Goal: Navigation & Orientation: Understand site structure

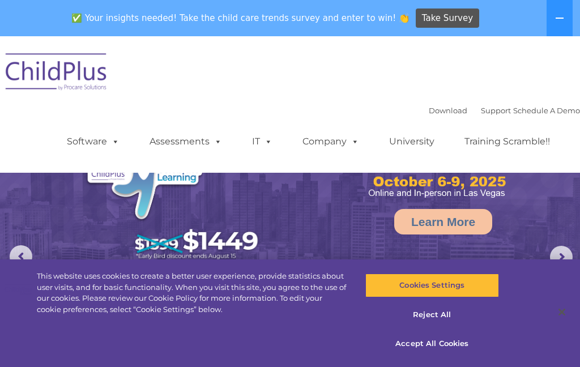
select select "MEDIUM"
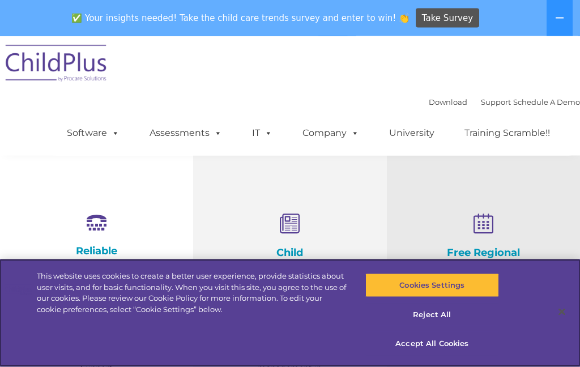
scroll to position [333, 0]
click at [438, 327] on button "Reject All" at bounding box center [432, 315] width 134 height 24
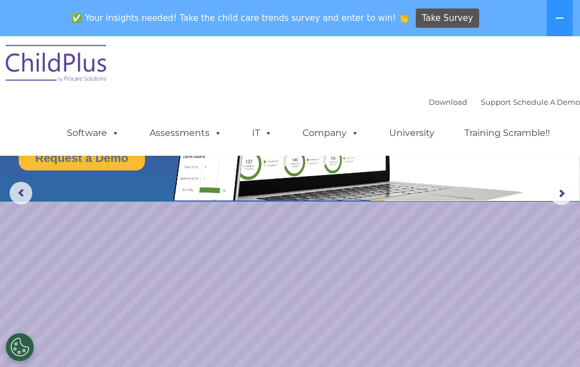
scroll to position [0, 0]
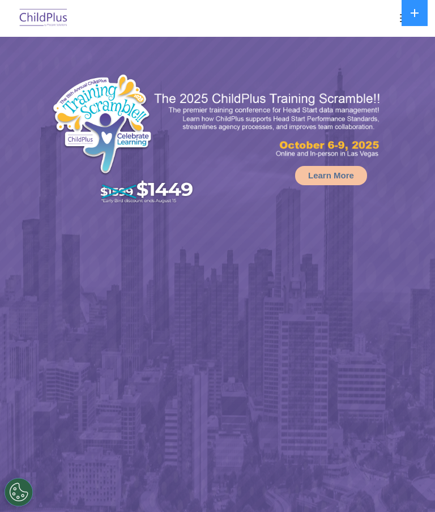
select select "MEDIUM"
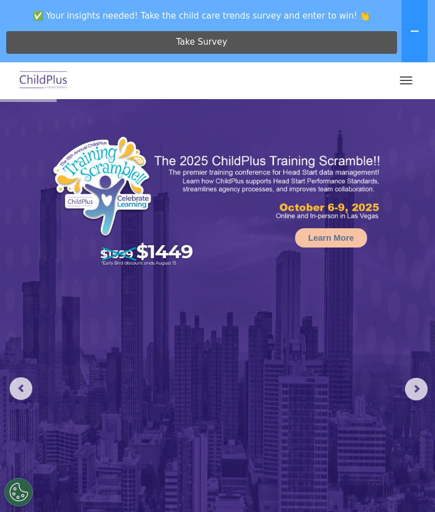
click at [39, 80] on img at bounding box center [43, 80] width 53 height 27
click at [417, 82] on button "button" at bounding box center [406, 80] width 24 height 18
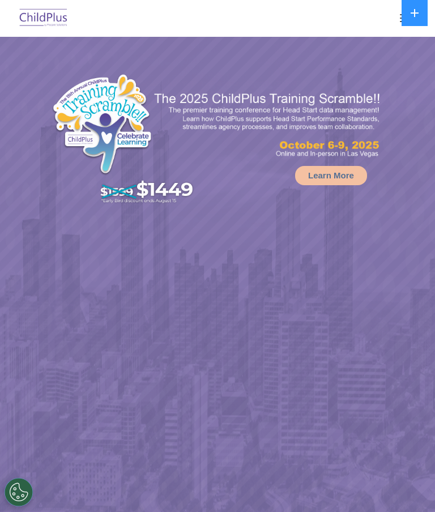
select select "MEDIUM"
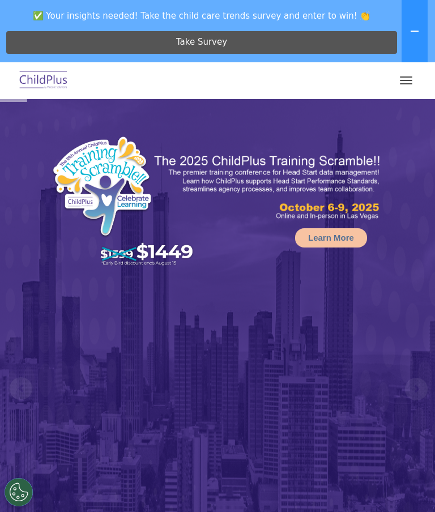
click at [402, 84] on span "button" at bounding box center [406, 83] width 12 height 1
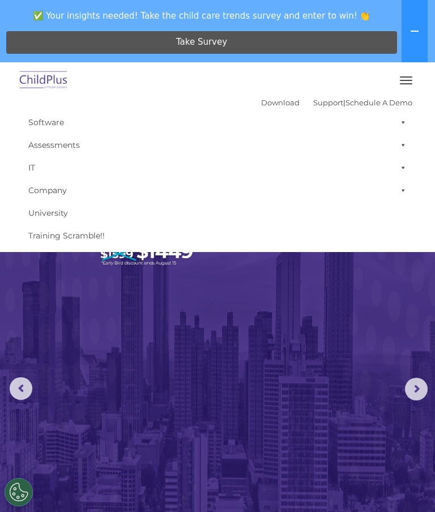
click at [416, 32] on icon at bounding box center [414, 31] width 9 height 9
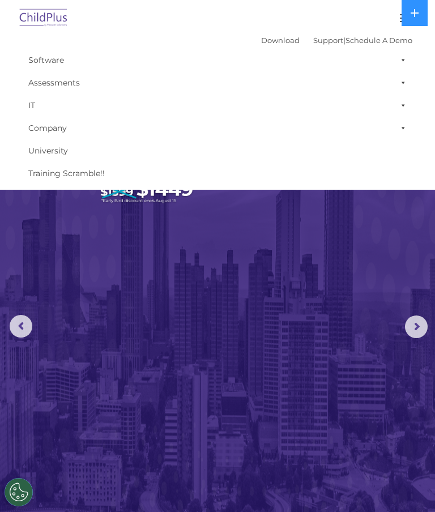
click at [414, 12] on icon at bounding box center [415, 13] width 8 height 8
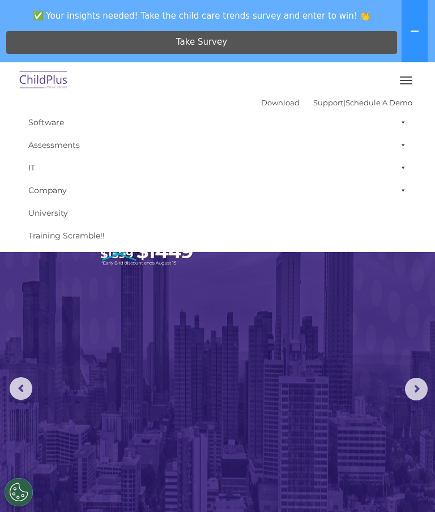
click at [409, 74] on button "button" at bounding box center [406, 80] width 24 height 18
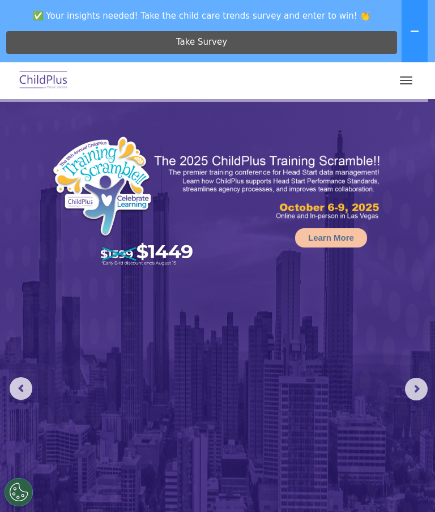
click at [422, 28] on button at bounding box center [415, 31] width 26 height 62
